Goal: Task Accomplishment & Management: Use online tool/utility

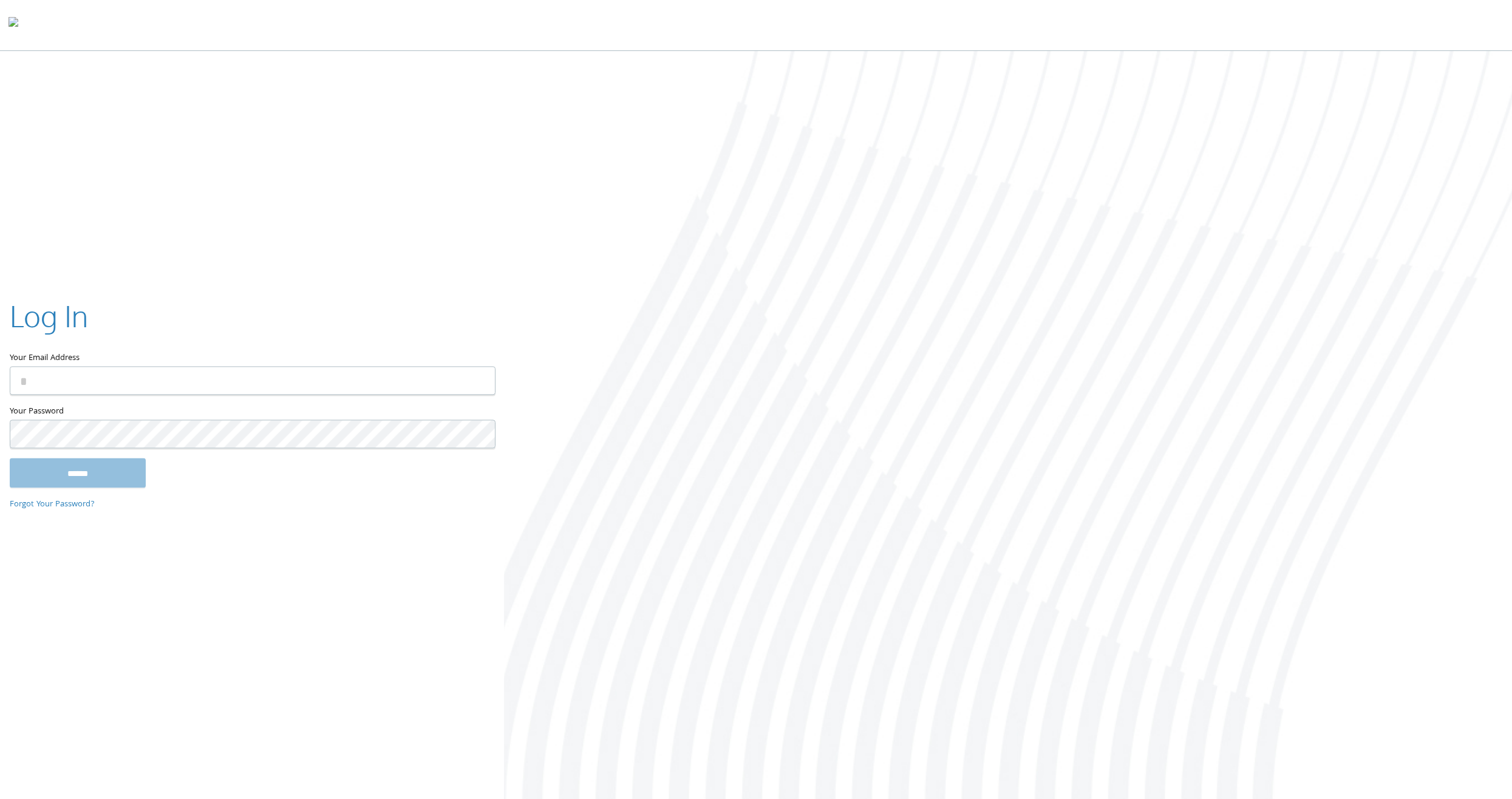
type input "**********"
click at [126, 468] on input "******" at bounding box center [77, 472] width 136 height 29
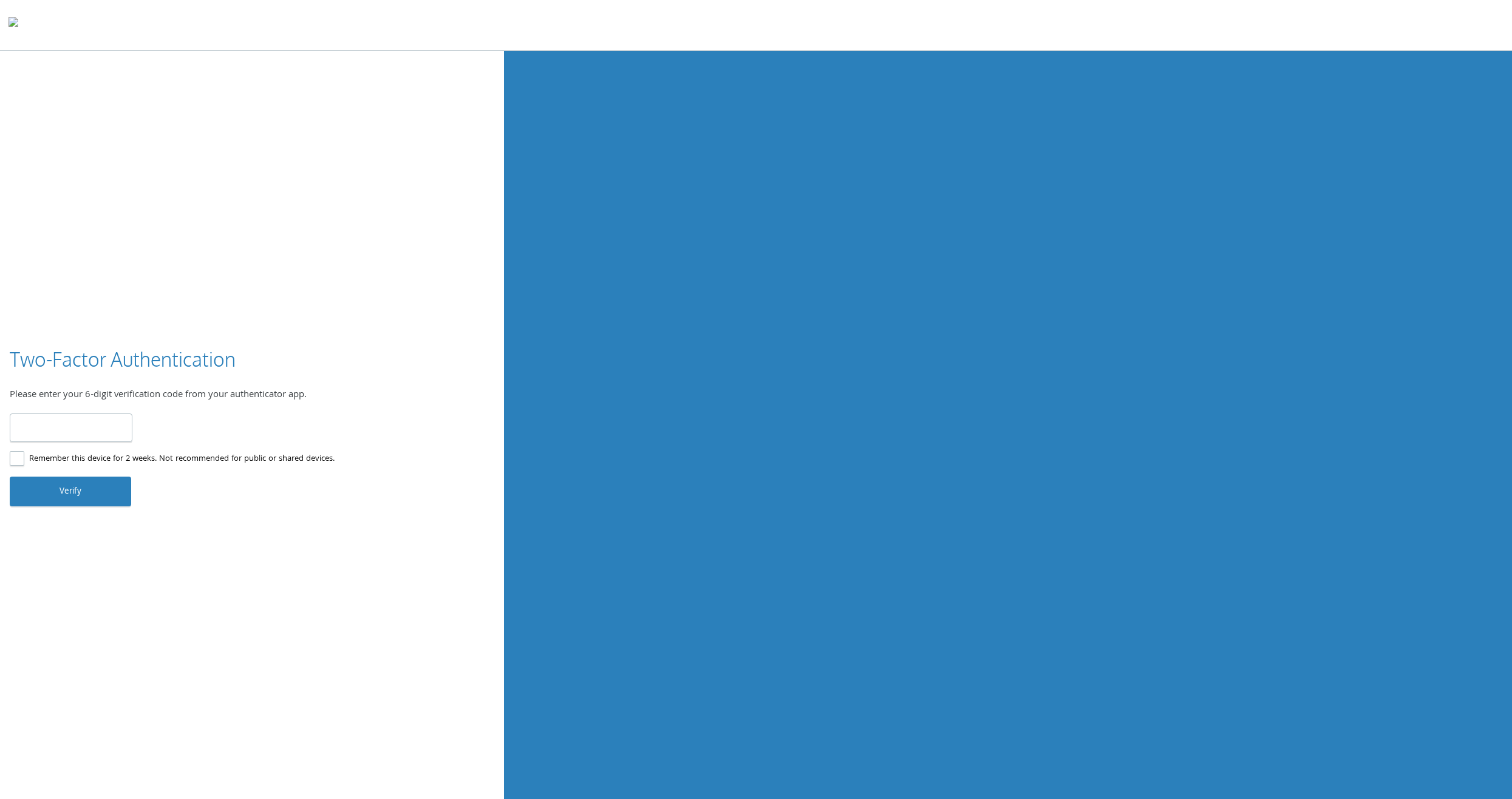
type input "******"
